Goal: Task Accomplishment & Management: Complete application form

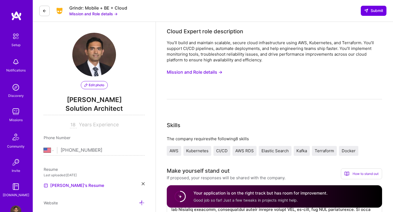
select select "US"
click at [20, 66] on img at bounding box center [15, 62] width 11 height 11
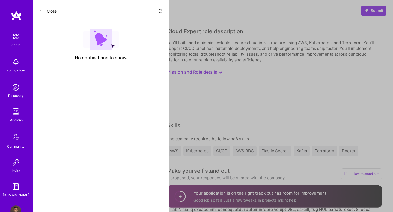
click at [18, 45] on div "Setup" at bounding box center [15, 45] width 9 height 6
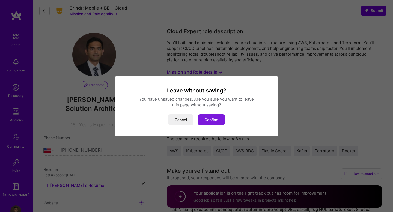
click at [215, 122] on button "Confirm" at bounding box center [211, 119] width 27 height 11
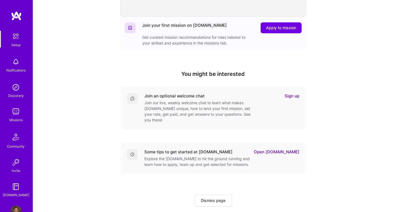
scroll to position [142, 0]
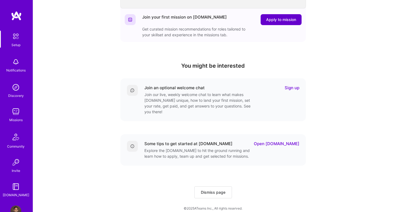
click at [275, 22] on span "Apply to mission" at bounding box center [281, 19] width 30 height 5
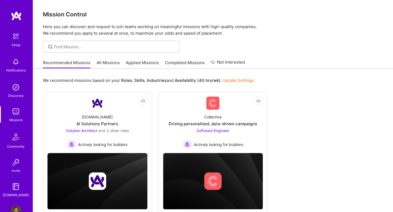
click at [106, 65] on link "All Missions" at bounding box center [108, 64] width 23 height 9
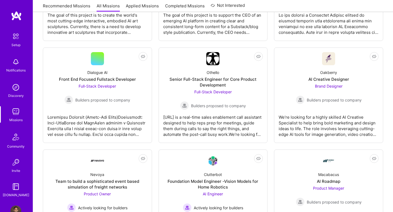
scroll to position [251, 0]
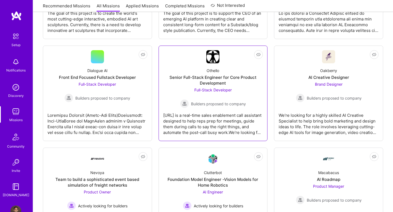
click at [225, 88] on span "Full-Stack Developer" at bounding box center [213, 90] width 37 height 5
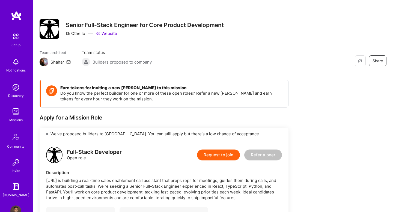
click at [108, 34] on link "Website" at bounding box center [106, 34] width 21 height 6
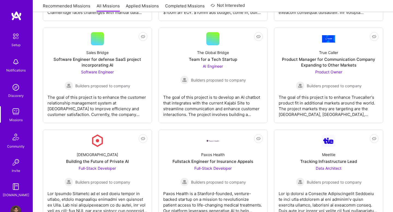
scroll to position [983, 0]
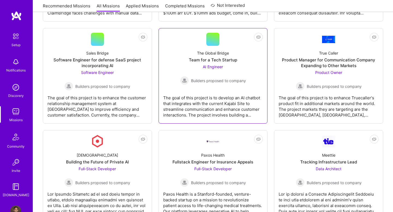
click at [216, 61] on div "Team for a Tech Startup" at bounding box center [213, 60] width 48 height 6
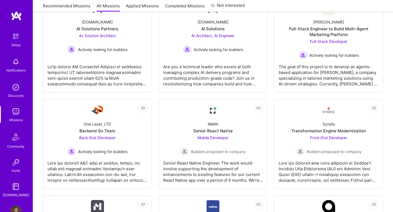
scroll to position [1214, 0]
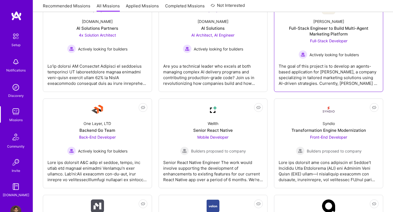
click at [332, 43] on span "Full-Stack Developer" at bounding box center [328, 41] width 37 height 5
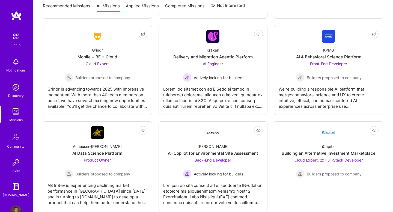
scroll to position [1479, 0]
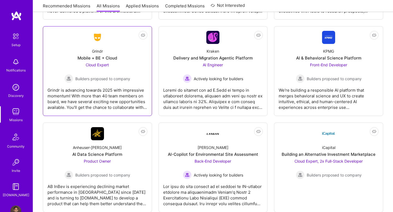
click at [90, 68] on div "Cloud Expert Builders proposed to company" at bounding box center [97, 72] width 66 height 21
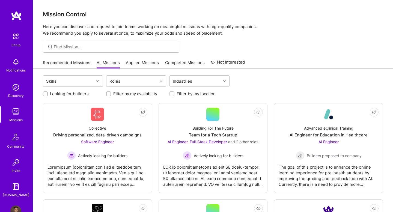
scroll to position [1479, 0]
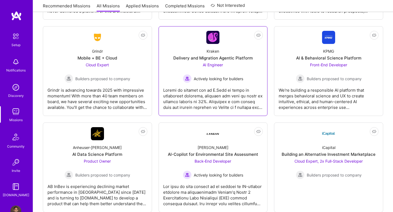
click at [189, 51] on div "Kraken Delivery and Migration Agentic Platform AI Engineer Actively looking for…" at bounding box center [213, 63] width 100 height 39
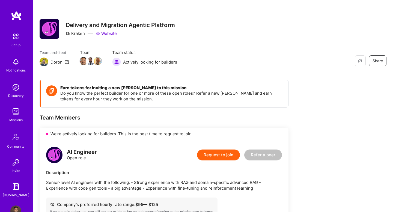
click at [112, 35] on link "Website" at bounding box center [106, 34] width 21 height 6
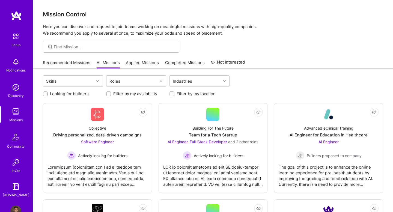
scroll to position [1479, 0]
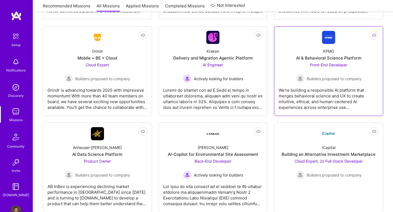
click at [322, 63] on span "Front-End Developer" at bounding box center [328, 65] width 37 height 5
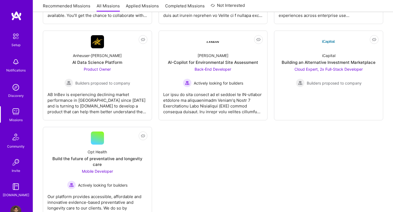
scroll to position [1572, 0]
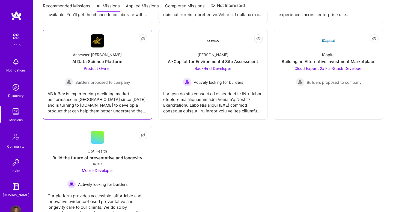
click at [98, 46] on img at bounding box center [97, 40] width 13 height 13
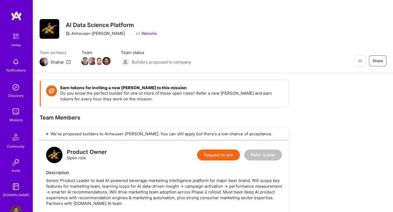
click at [136, 33] on link "Website" at bounding box center [146, 34] width 21 height 6
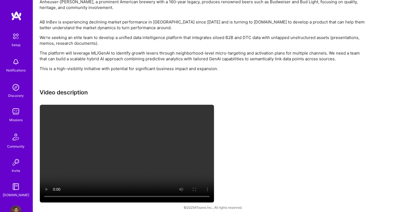
scroll to position [593, 0]
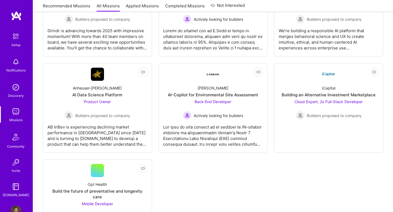
scroll to position [1540, 0]
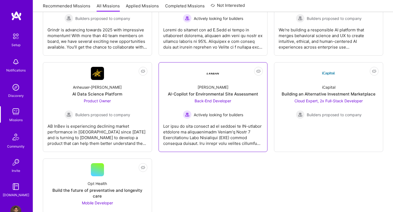
click at [166, 132] on div at bounding box center [213, 132] width 100 height 27
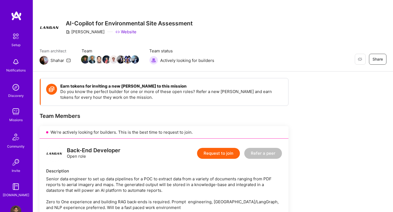
scroll to position [2, 0]
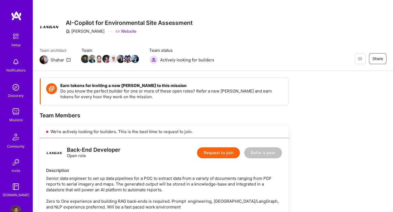
click at [116, 32] on link "Website" at bounding box center [126, 31] width 21 height 6
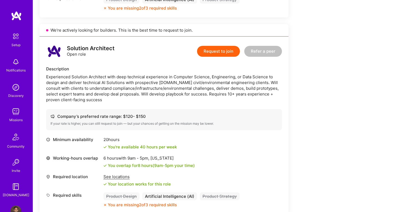
scroll to position [300, 0]
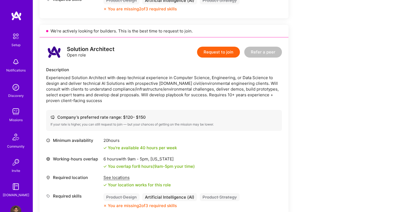
click at [113, 175] on div "See locations" at bounding box center [137, 178] width 67 height 6
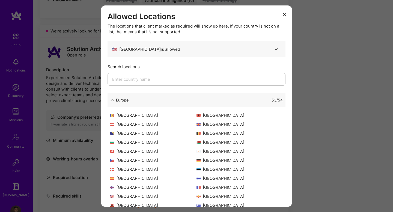
click at [283, 15] on button "modal" at bounding box center [284, 14] width 7 height 9
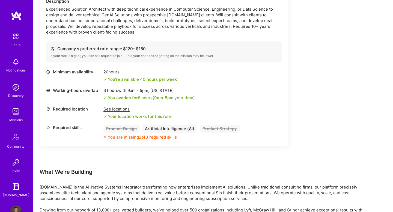
scroll to position [764, 0]
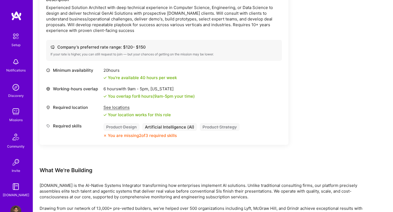
click at [186, 139] on div "Minimum availability 20 hours You're available 40 hours per week Working-hours …" at bounding box center [164, 105] width 236 height 77
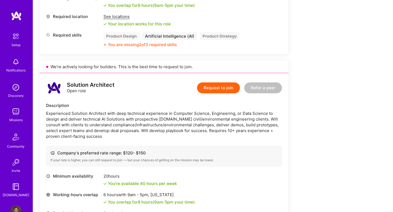
scroll to position [263, 0]
